Goal: Book appointment/travel/reservation

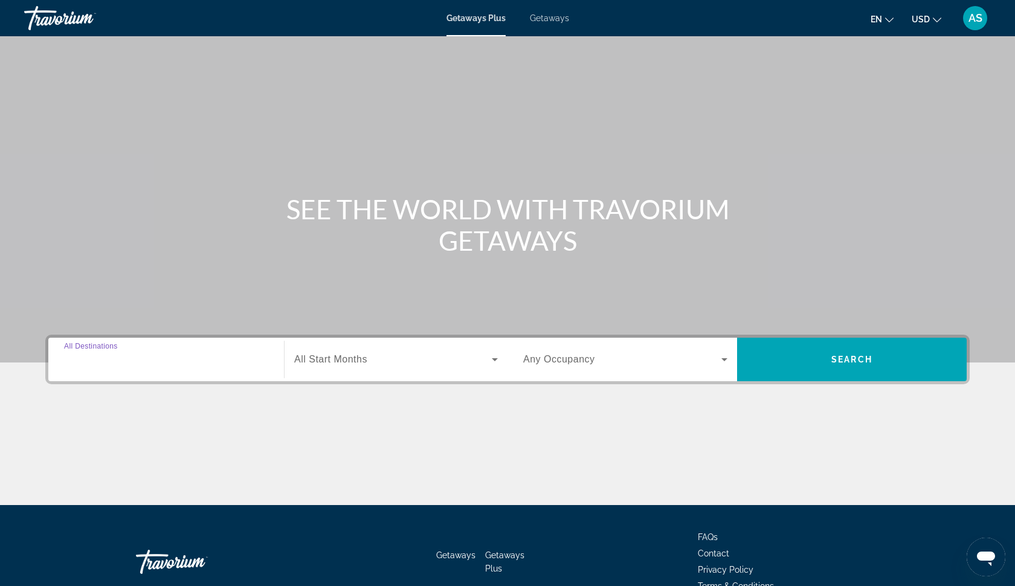
click at [157, 354] on input "Destination All Destinations" at bounding box center [166, 360] width 204 height 15
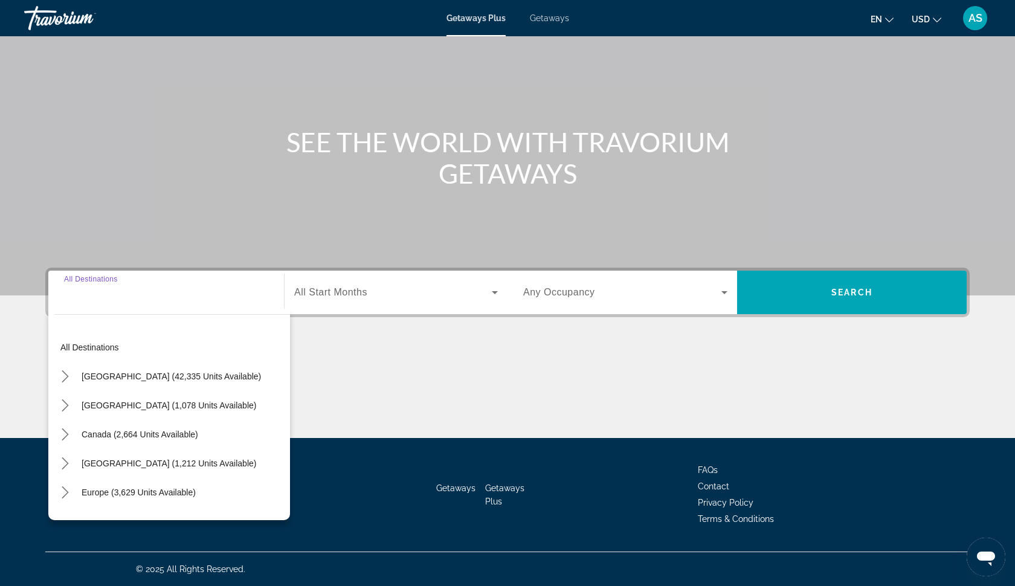
click at [533, 27] on div "Getaways Plus Getaways en English Español Français Italiano Português русский U…" at bounding box center [507, 17] width 1015 height 31
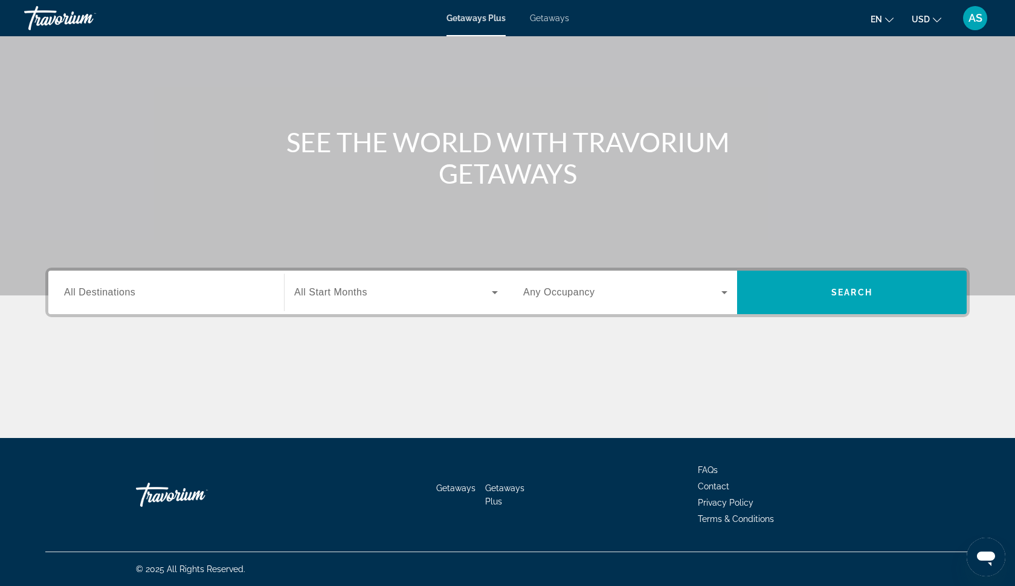
click at [551, 20] on span "Getaways" at bounding box center [549, 18] width 39 height 10
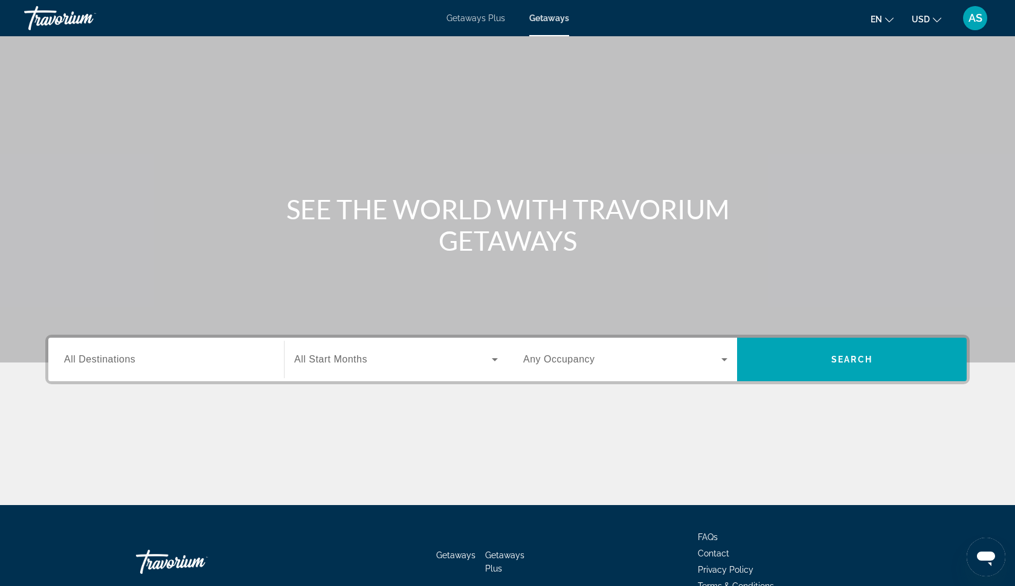
click at [152, 363] on input "Destination All Destinations" at bounding box center [166, 360] width 204 height 15
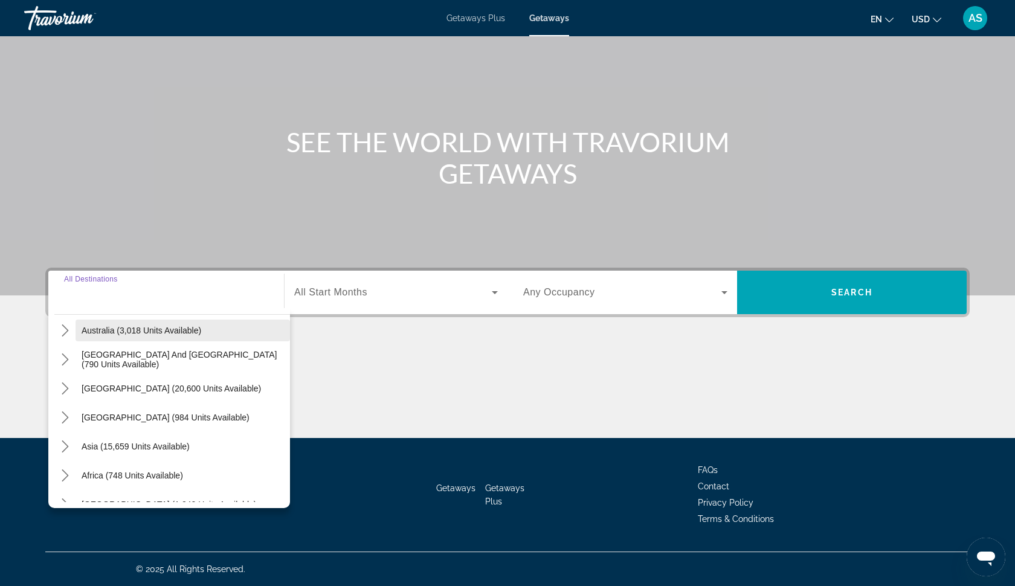
scroll to position [184, 0]
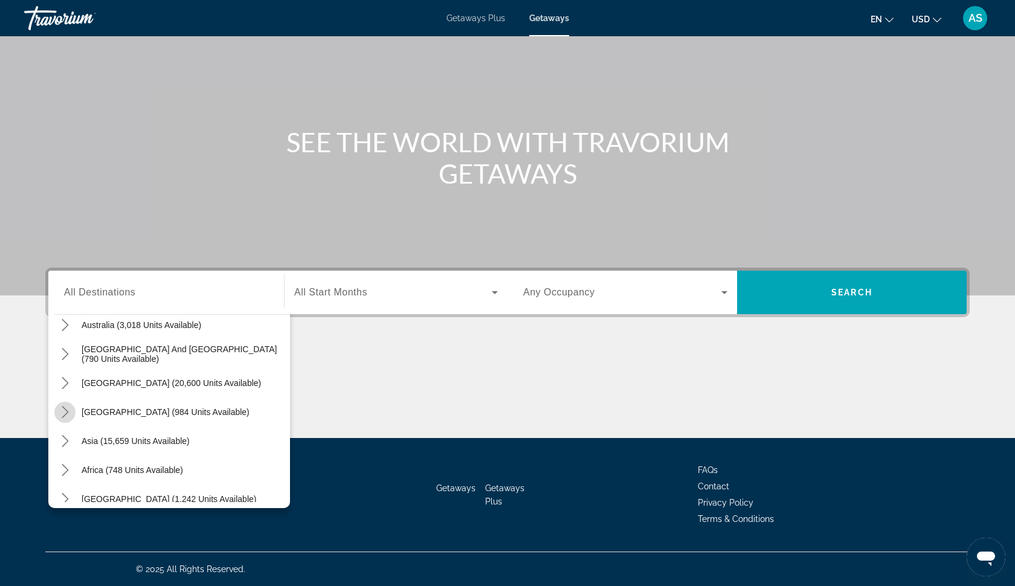
click at [63, 411] on icon "Toggle Central America (984 units available) submenu" at bounding box center [65, 412] width 12 height 12
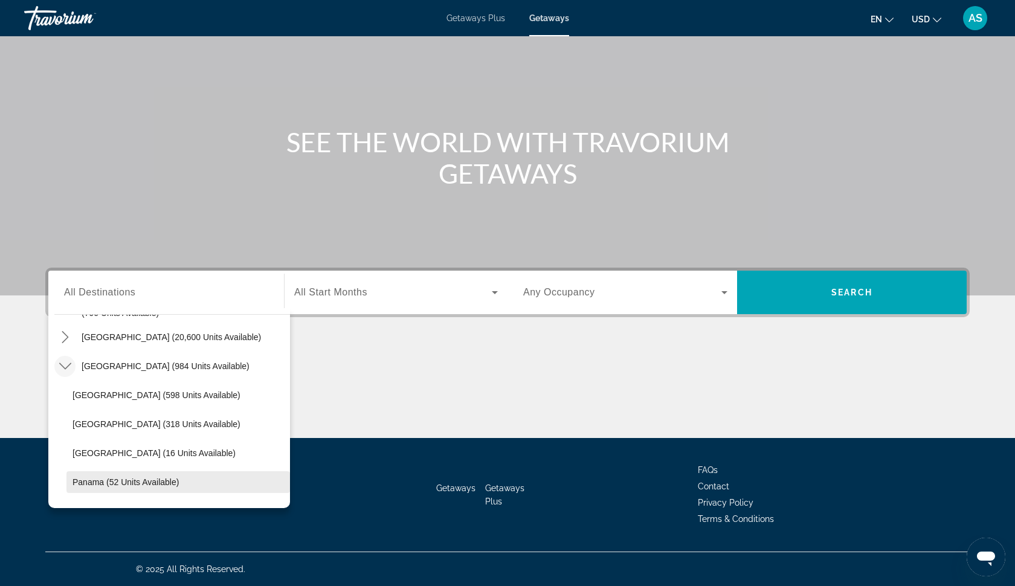
scroll to position [223, 0]
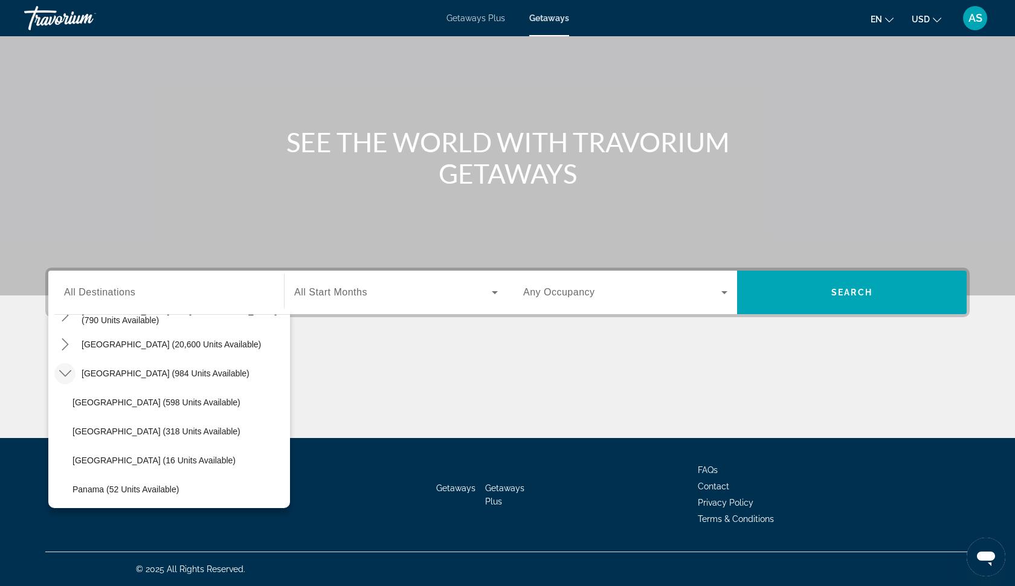
click at [62, 366] on mat-icon "Toggle Central America (984 units available) submenu" at bounding box center [64, 373] width 21 height 21
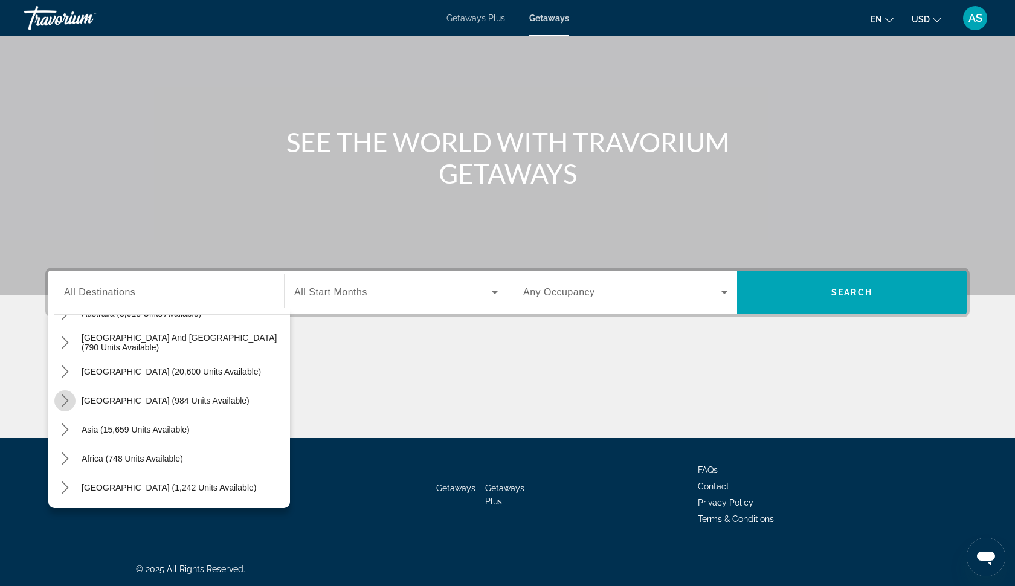
scroll to position [196, 0]
click at [65, 345] on icon "Toggle South Pacific and Oceania (790 units available) submenu" at bounding box center [65, 343] width 12 height 12
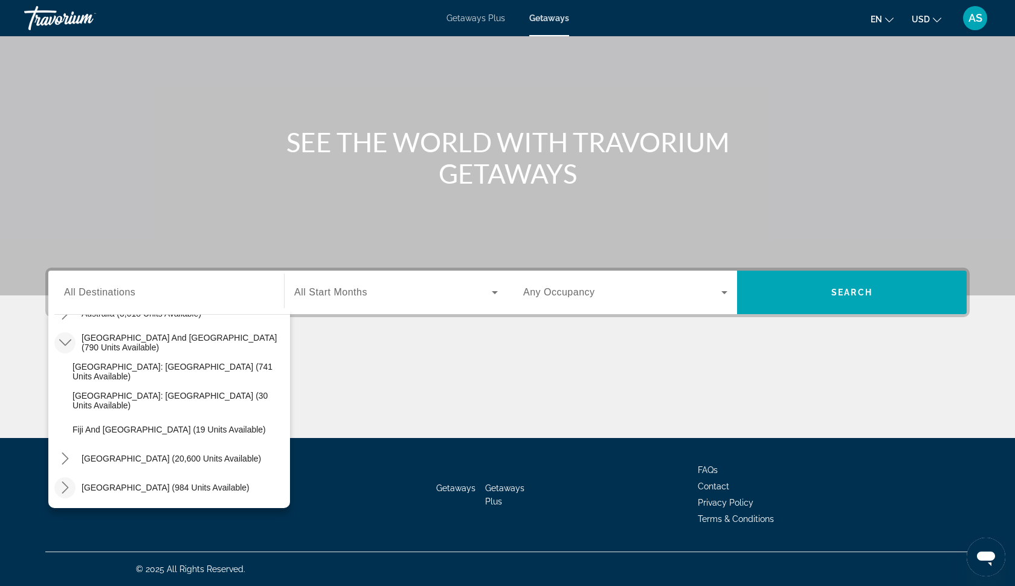
click at [63, 339] on icon "Toggle South Pacific and Oceania (790 units available) submenu" at bounding box center [65, 343] width 12 height 12
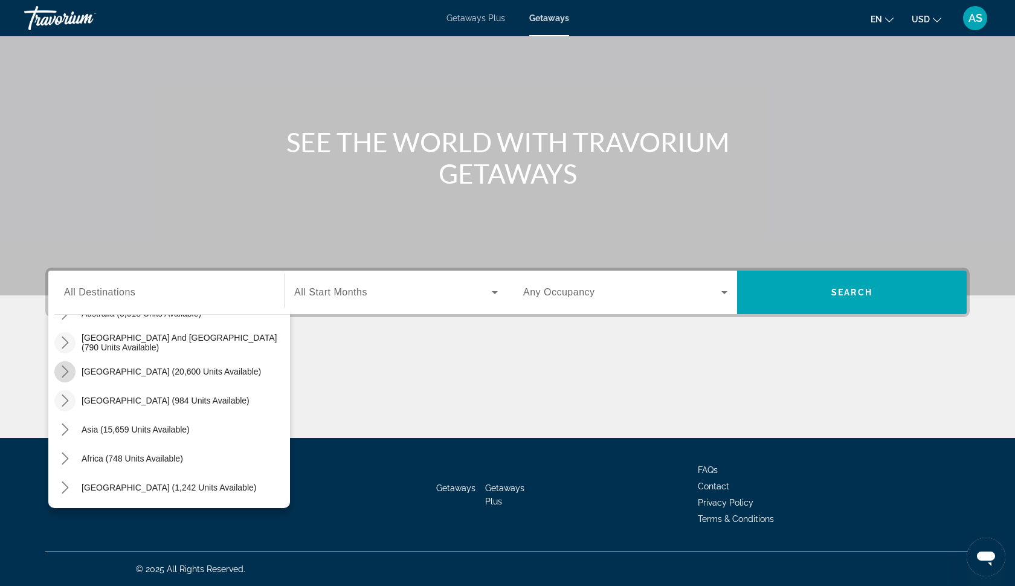
click at [62, 375] on icon "Toggle South America (20,600 units available) submenu" at bounding box center [65, 372] width 12 height 12
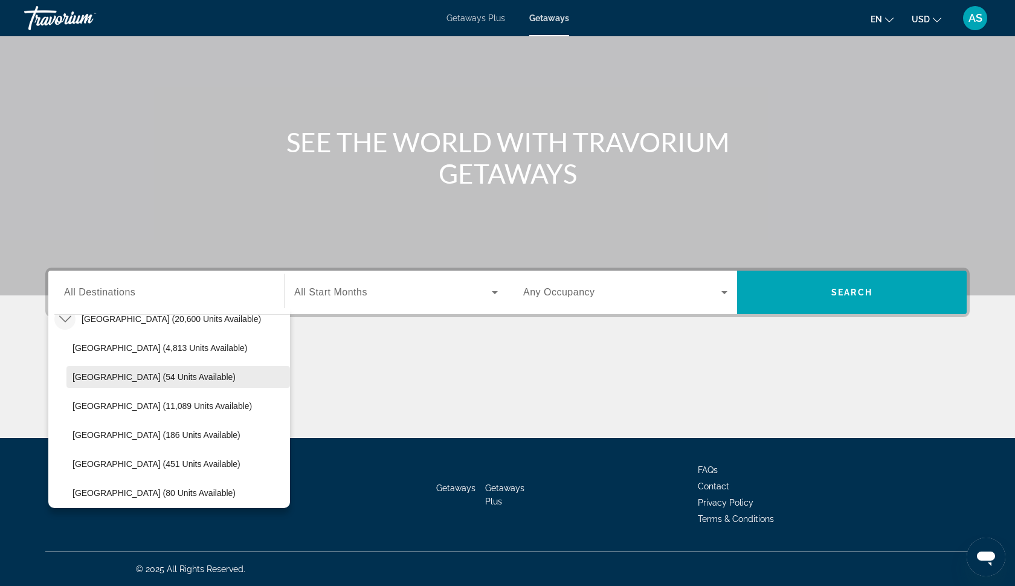
scroll to position [250, 0]
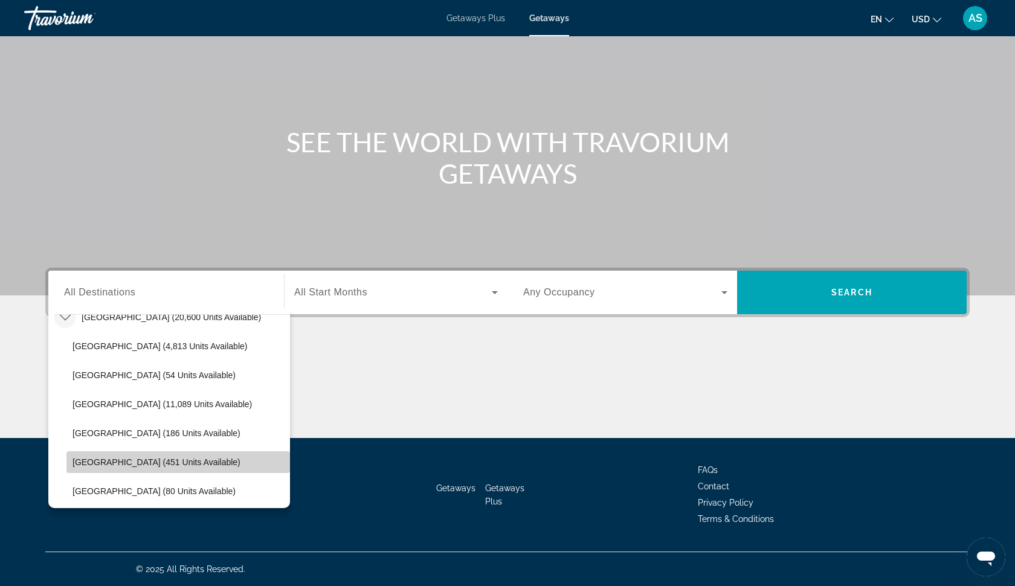
click at [107, 461] on span "[GEOGRAPHIC_DATA] (451 units available)" at bounding box center [157, 463] width 168 height 10
type input "**********"
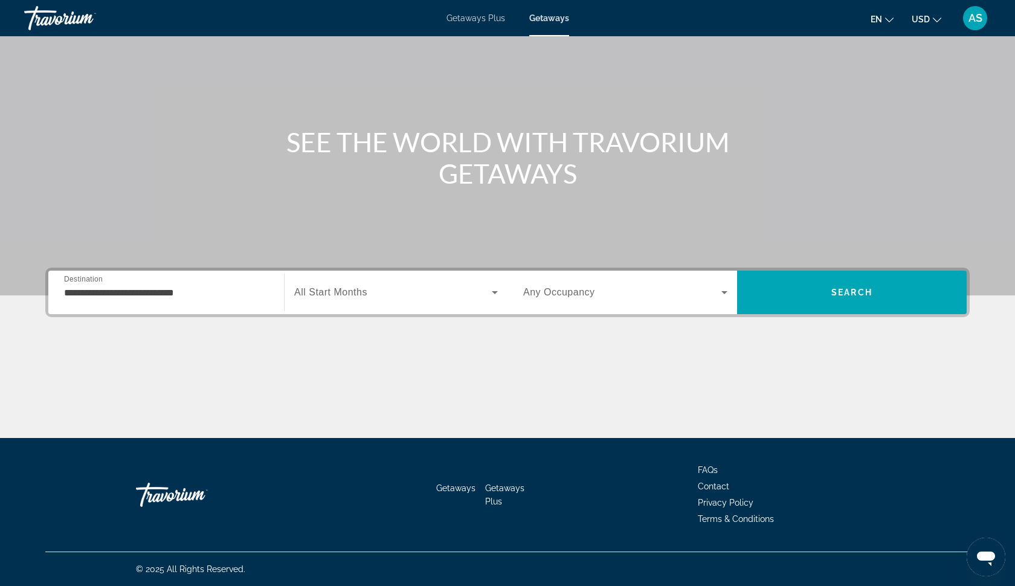
click at [321, 289] on span "All Start Months" at bounding box center [330, 292] width 73 height 10
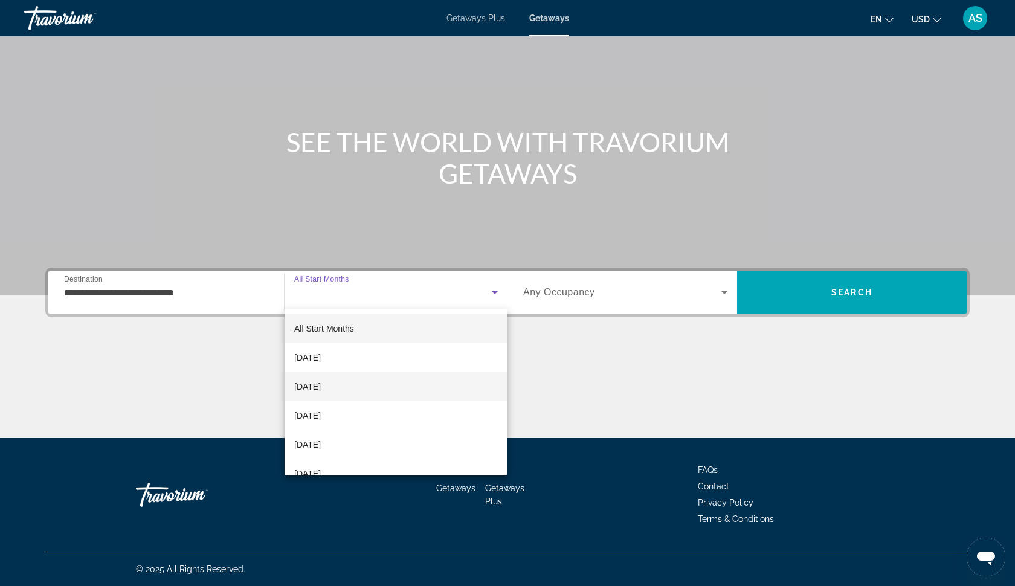
click at [321, 386] on span "[DATE]" at bounding box center [307, 387] width 27 height 15
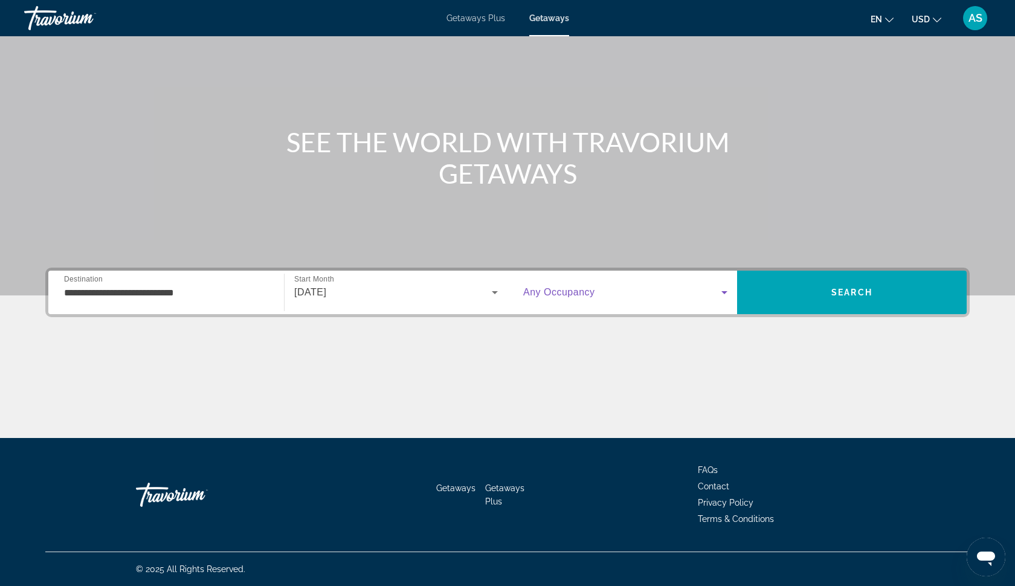
click at [718, 291] on icon "Search widget" at bounding box center [724, 292] width 15 height 15
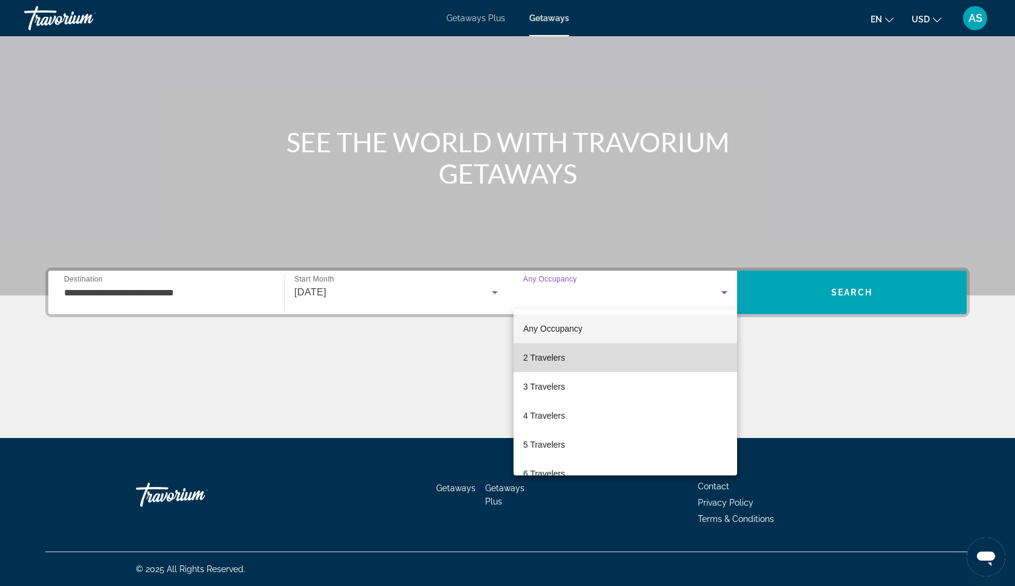
click at [573, 358] on mat-option "2 Travelers" at bounding box center [626, 357] width 224 height 29
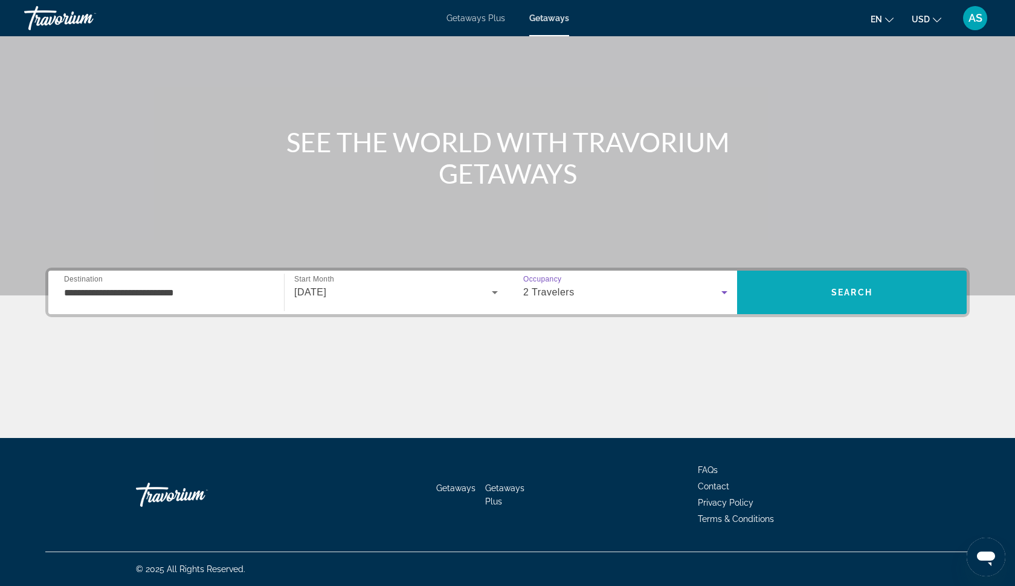
click at [844, 297] on button "Search" at bounding box center [852, 293] width 230 height 44
